Goal: Task Accomplishment & Management: Complete application form

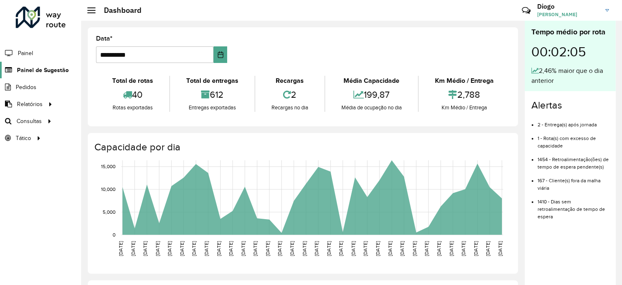
click at [49, 71] on span "Painel de Sugestão" at bounding box center [43, 70] width 52 height 9
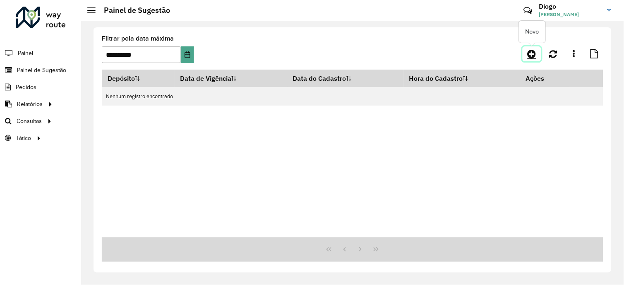
click at [536, 51] on icon at bounding box center [532, 54] width 9 height 10
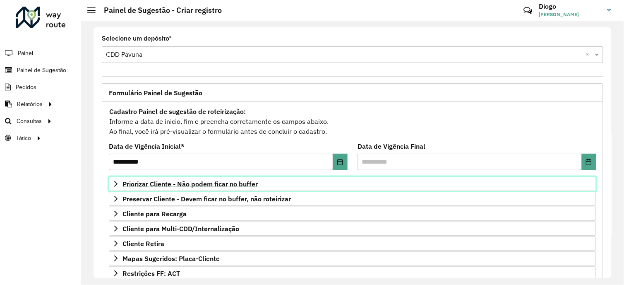
click at [183, 182] on span "Priorizar Cliente - Não podem ficar no buffer" at bounding box center [190, 183] width 135 height 7
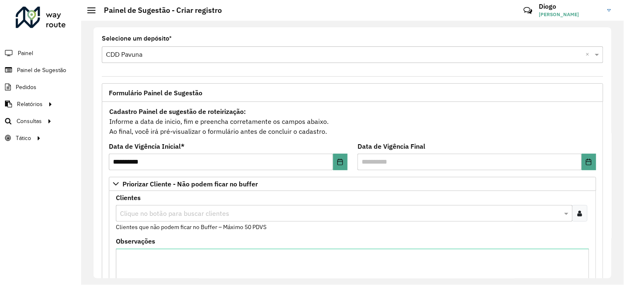
click at [588, 221] on formly-field "Clientes Clique no botão para buscar clientes Clientes que não podem ficar no B…" at bounding box center [352, 216] width 483 height 43
click at [581, 214] on div at bounding box center [579, 213] width 15 height 17
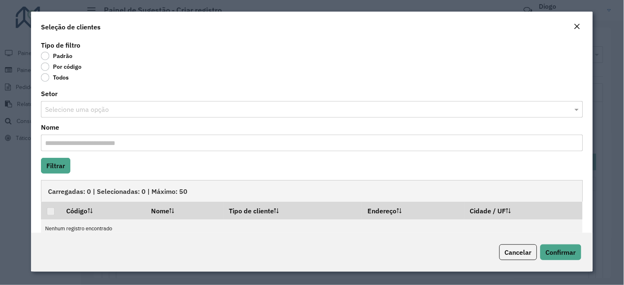
click at [47, 65] on label "Por código" at bounding box center [61, 66] width 41 height 8
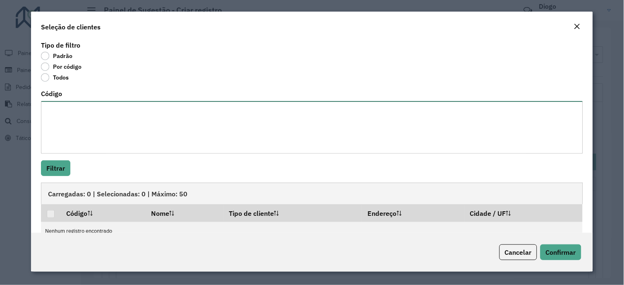
click at [118, 135] on textarea "Código" at bounding box center [312, 127] width 542 height 53
paste textarea "***** ***** ***** ***** **** ***** ***** ***** ***** ***** *** *** **** **** **…"
type textarea "***** ***** ***** ***** **** ***** ***** ***** ***** ***** *** *** **** **** **…"
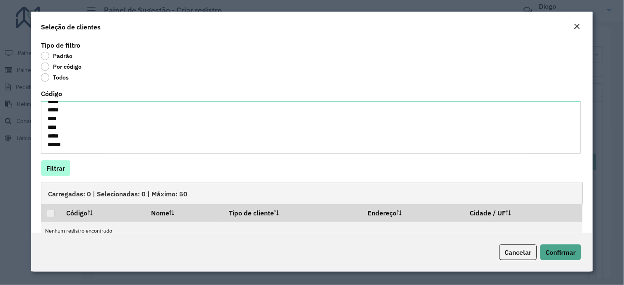
click at [41, 174] on hb-field-button "Filtrar" at bounding box center [312, 168] width 542 height 16
click at [52, 168] on button "Filtrar" at bounding box center [55, 168] width 29 height 16
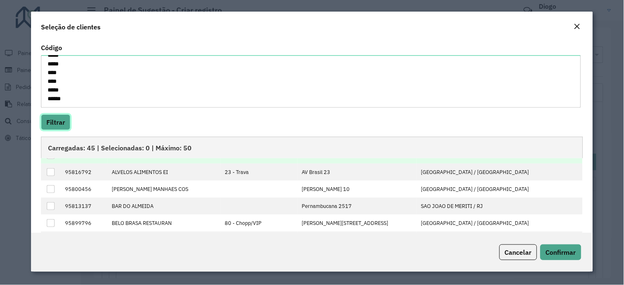
scroll to position [0, 0]
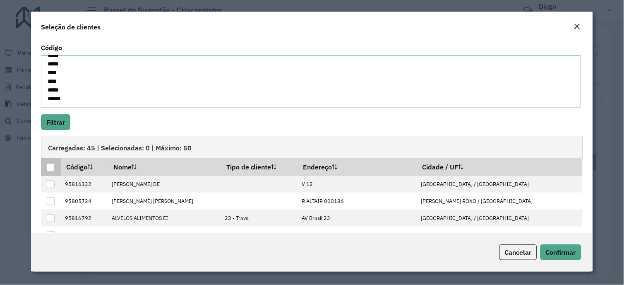
click at [54, 166] on div at bounding box center [51, 167] width 8 height 8
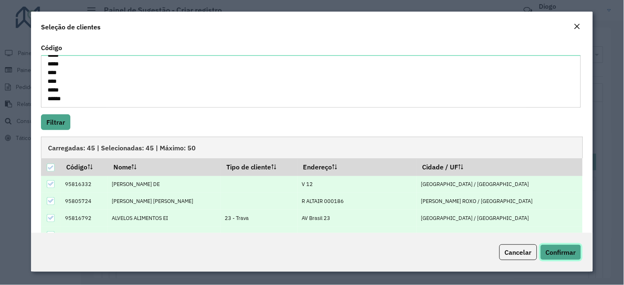
click at [571, 253] on span "Confirmar" at bounding box center [561, 252] width 30 height 8
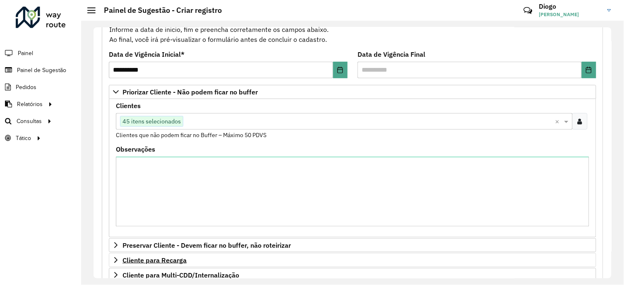
scroll to position [138, 0]
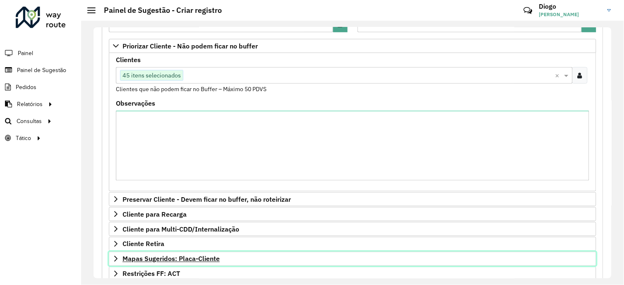
click at [192, 260] on span "Mapas Sugeridos: Placa-Cliente" at bounding box center [171, 258] width 97 height 7
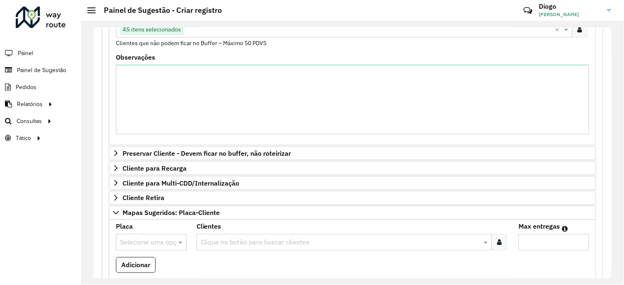
click at [154, 241] on input "text" at bounding box center [143, 243] width 46 height 10
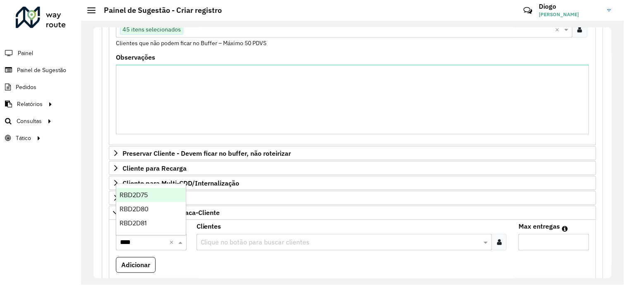
type input "*****"
click at [133, 206] on span "RBD2D80" at bounding box center [134, 208] width 29 height 7
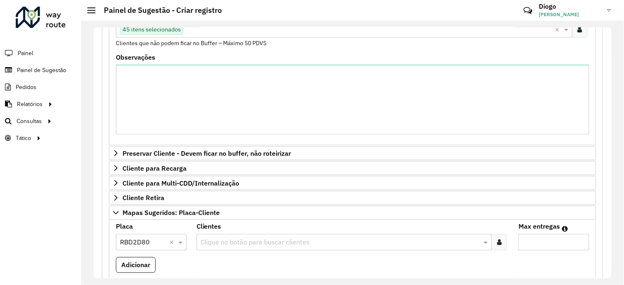
click at [208, 250] on div "Clique no botão para buscar clientes" at bounding box center [345, 242] width 296 height 17
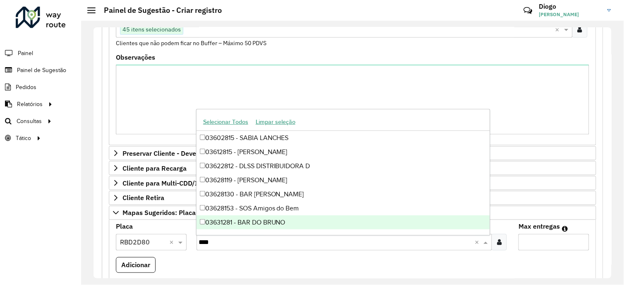
type input "*****"
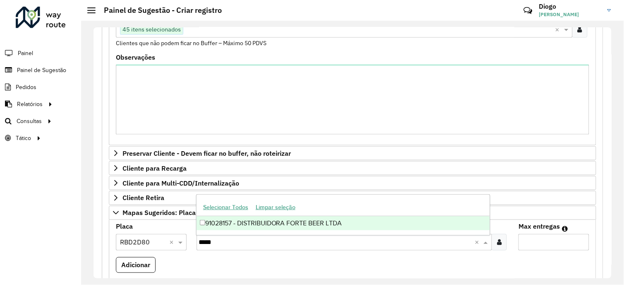
click at [394, 229] on div "91028157 - DISTRIBUIDORA FORTE BEER LTDA" at bounding box center [343, 223] width 293 height 14
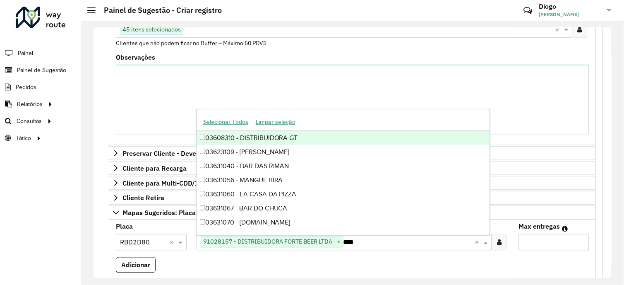
type input "*****"
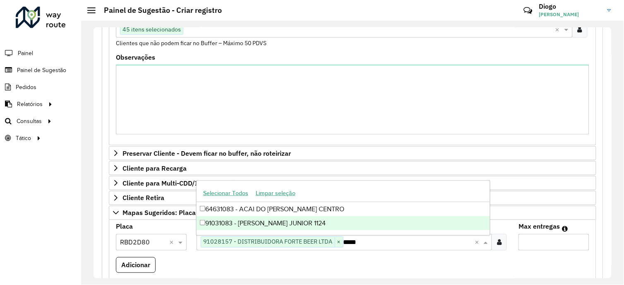
click at [370, 227] on div "91031083 - [PERSON_NAME] JUNIOR 1124" at bounding box center [343, 223] width 293 height 14
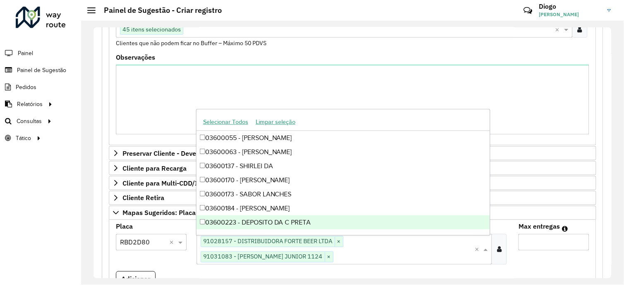
drag, startPoint x: 531, startPoint y: 240, endPoint x: 522, endPoint y: 242, distance: 9.3
click at [531, 240] on input "Max entregas" at bounding box center [554, 242] width 71 height 17
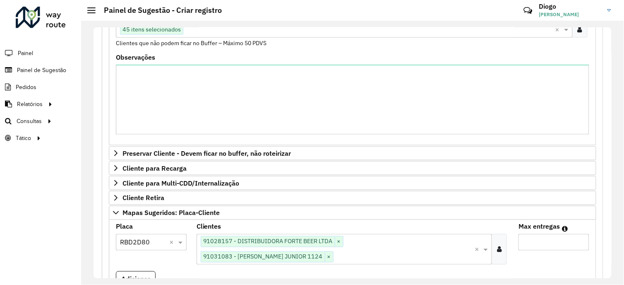
scroll to position [276, 0]
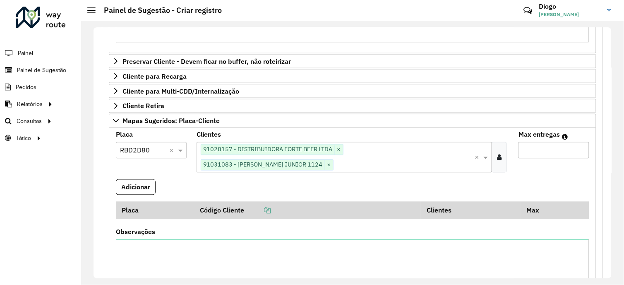
type input "*"
click at [147, 178] on formly-field "Placa Selecione uma opção × RBD2D80 ×" at bounding box center [151, 156] width 81 height 48
click at [146, 188] on button "Adicionar" at bounding box center [136, 187] width 40 height 16
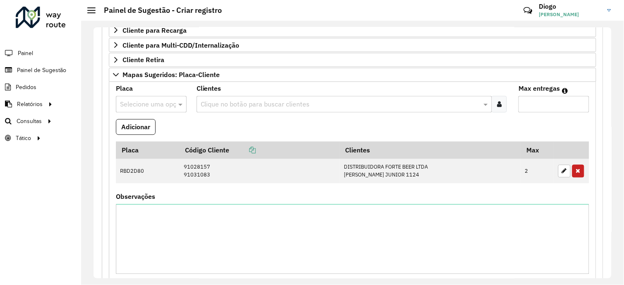
scroll to position [470, 0]
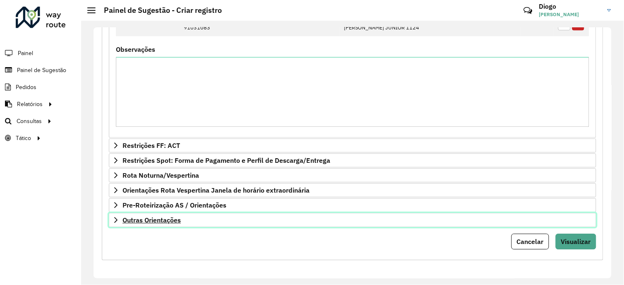
click at [199, 220] on link "Outras Orientações" at bounding box center [353, 220] width 488 height 14
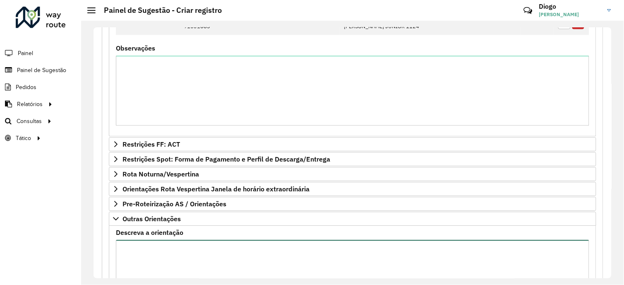
click at [197, 255] on textarea "Descreva a orientação" at bounding box center [352, 275] width 473 height 70
paste textarea "**********"
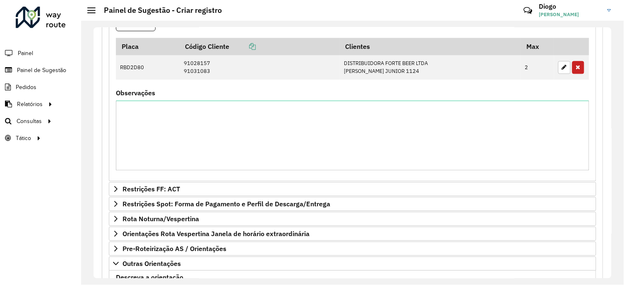
scroll to position [380, 0]
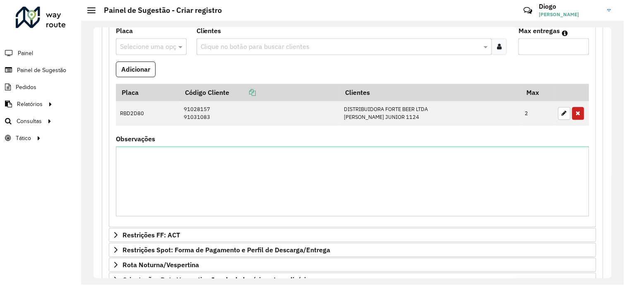
type textarea "**********"
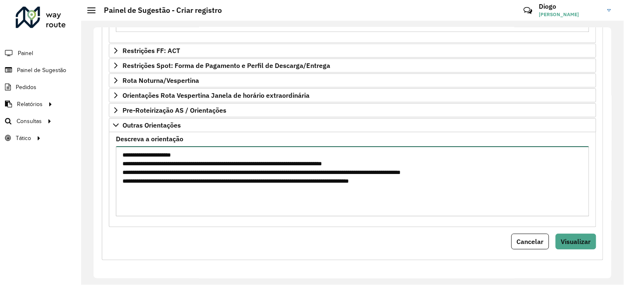
scroll to position [565, 0]
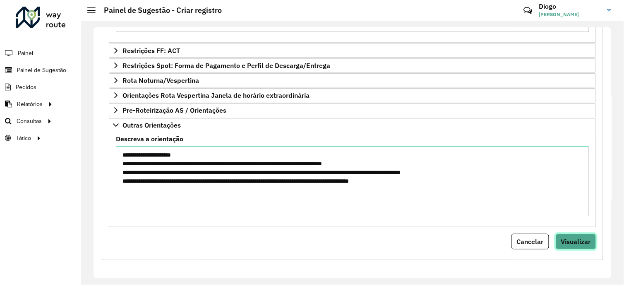
click at [583, 247] on button "Visualizar" at bounding box center [576, 241] width 41 height 16
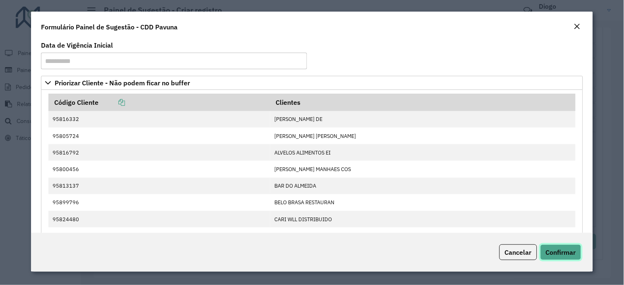
click at [572, 248] on span "Confirmar" at bounding box center [561, 252] width 30 height 8
